Goal: Task Accomplishment & Management: Complete application form

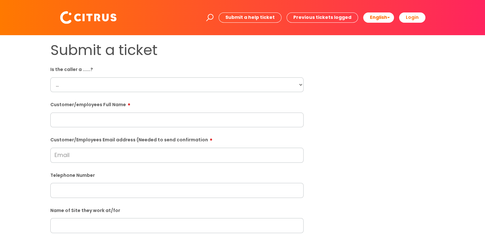
click at [119, 83] on select "... Citrus Customer Citrus Employee Contractor Supplier" at bounding box center [176, 85] width 253 height 15
select select "Citrus Employee"
click at [50, 78] on select "... Citrus Customer Citrus Employee Contractor Supplier" at bounding box center [176, 85] width 253 height 15
click at [101, 122] on input "text" at bounding box center [176, 120] width 253 height 15
paste input "Pamela Kurgat"
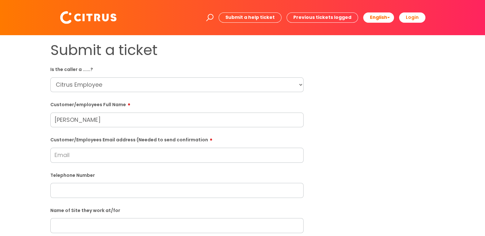
type input "Pamela Kurgat"
click at [98, 158] on input "Customer/Employees Email address (Needed to send confirmation" at bounding box center [176, 155] width 253 height 15
paste input "pamelakurgat@gmail.com"
type input "pamelakurgat@gmail.com"
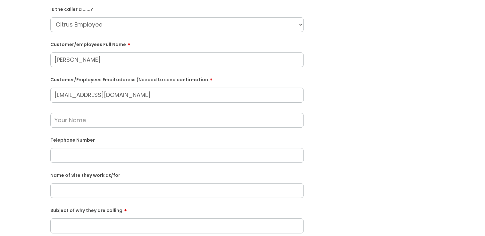
scroll to position [64, 0]
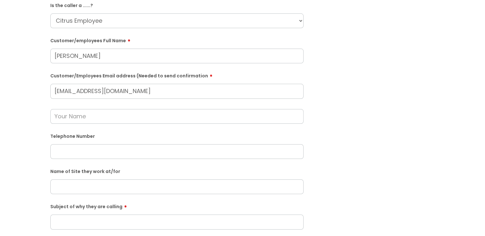
click at [114, 115] on input "text" at bounding box center [176, 116] width 253 height 15
type input "Sharon"
drag, startPoint x: 143, startPoint y: 175, endPoint x: 144, endPoint y: 171, distance: 3.7
click at [143, 175] on div "Name of Site they work at/for" at bounding box center [176, 180] width 253 height 28
click at [114, 149] on input "text" at bounding box center [176, 152] width 253 height 15
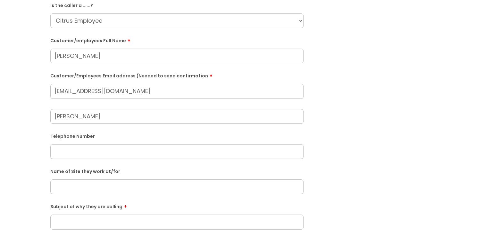
paste input "07497488036"
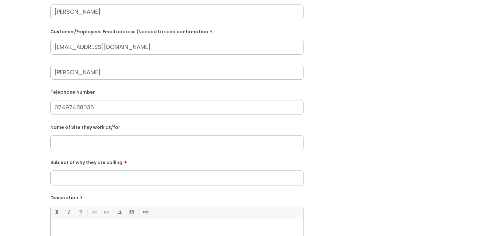
scroll to position [128, 0]
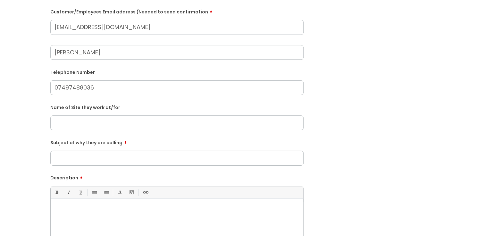
type input "07497488036"
click at [137, 160] on input "Subject of why they are calling" at bounding box center [176, 158] width 253 height 15
type input "Clocking out"
click at [116, 209] on p at bounding box center [176, 210] width 243 height 6
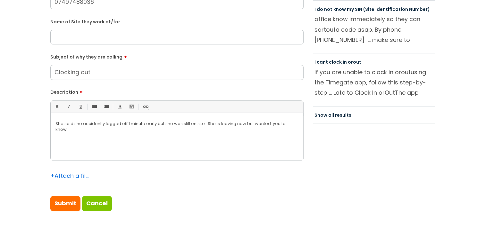
scroll to position [224, 0]
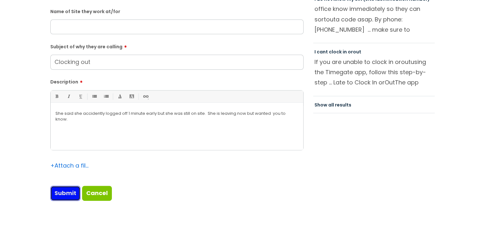
click at [62, 191] on input "Submit" at bounding box center [65, 193] width 30 height 15
type input "Please Wait..."
